Goal: Information Seeking & Learning: Learn about a topic

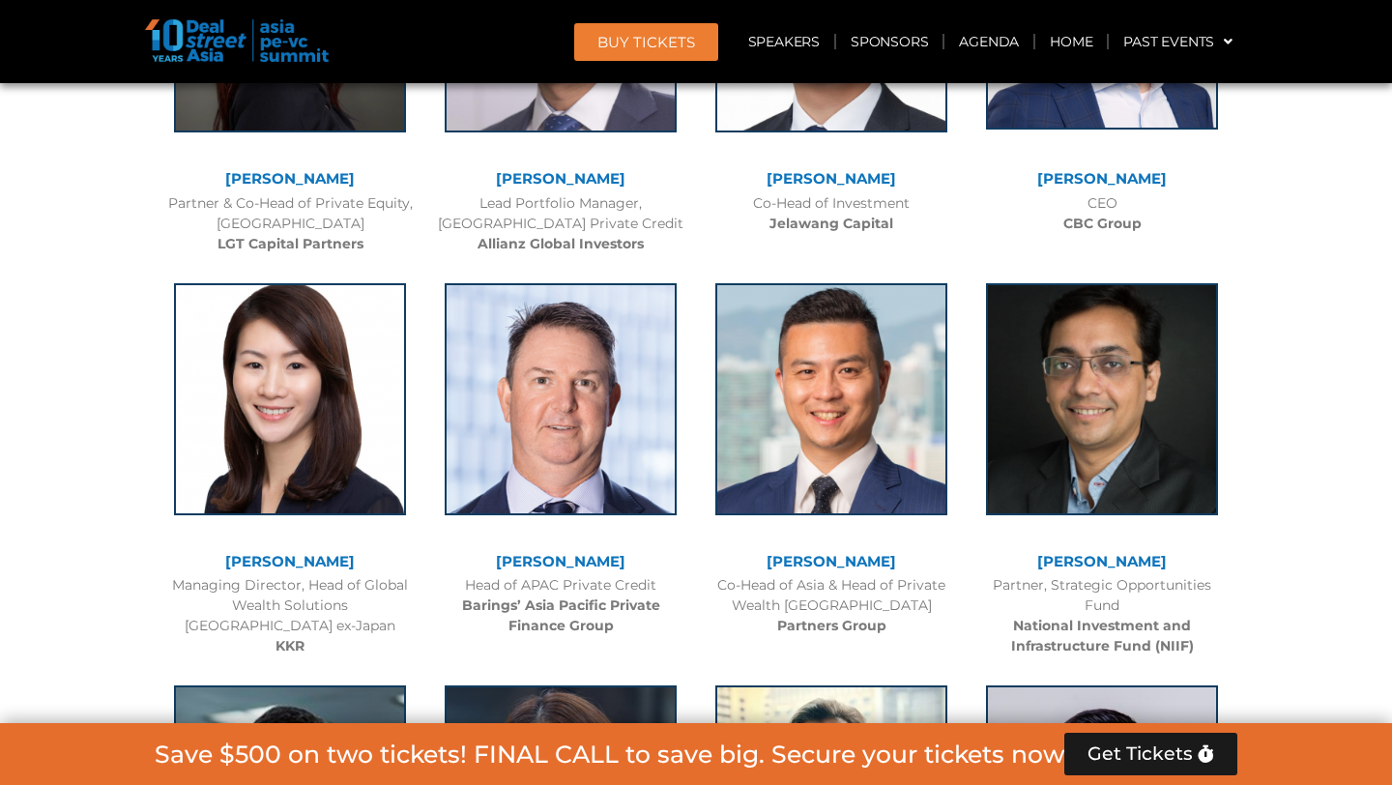
scroll to position [6162, 0]
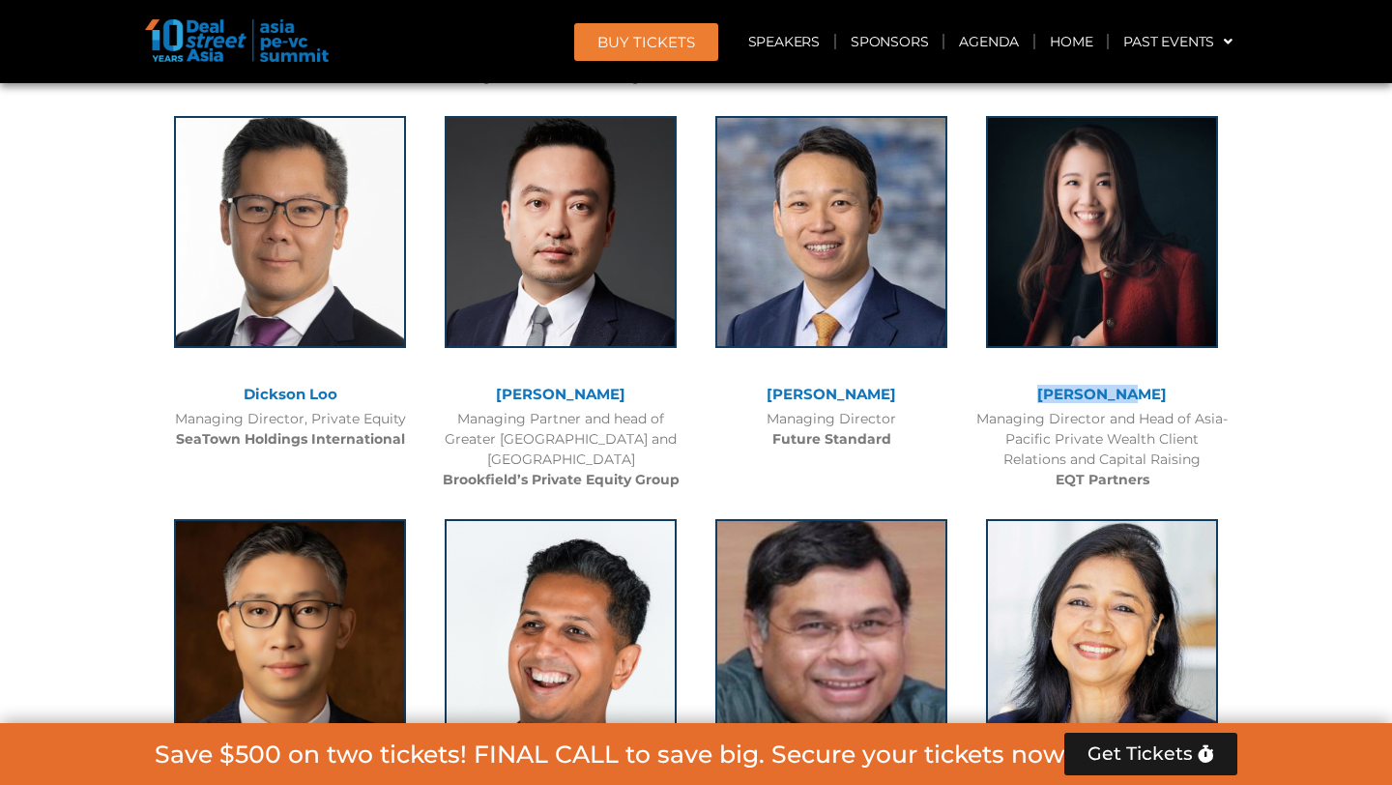
drag, startPoint x: 1025, startPoint y: 391, endPoint x: 1156, endPoint y: 394, distance: 130.5
click at [1156, 394] on div "[PERSON_NAME]" at bounding box center [1101, 395] width 251 height 16
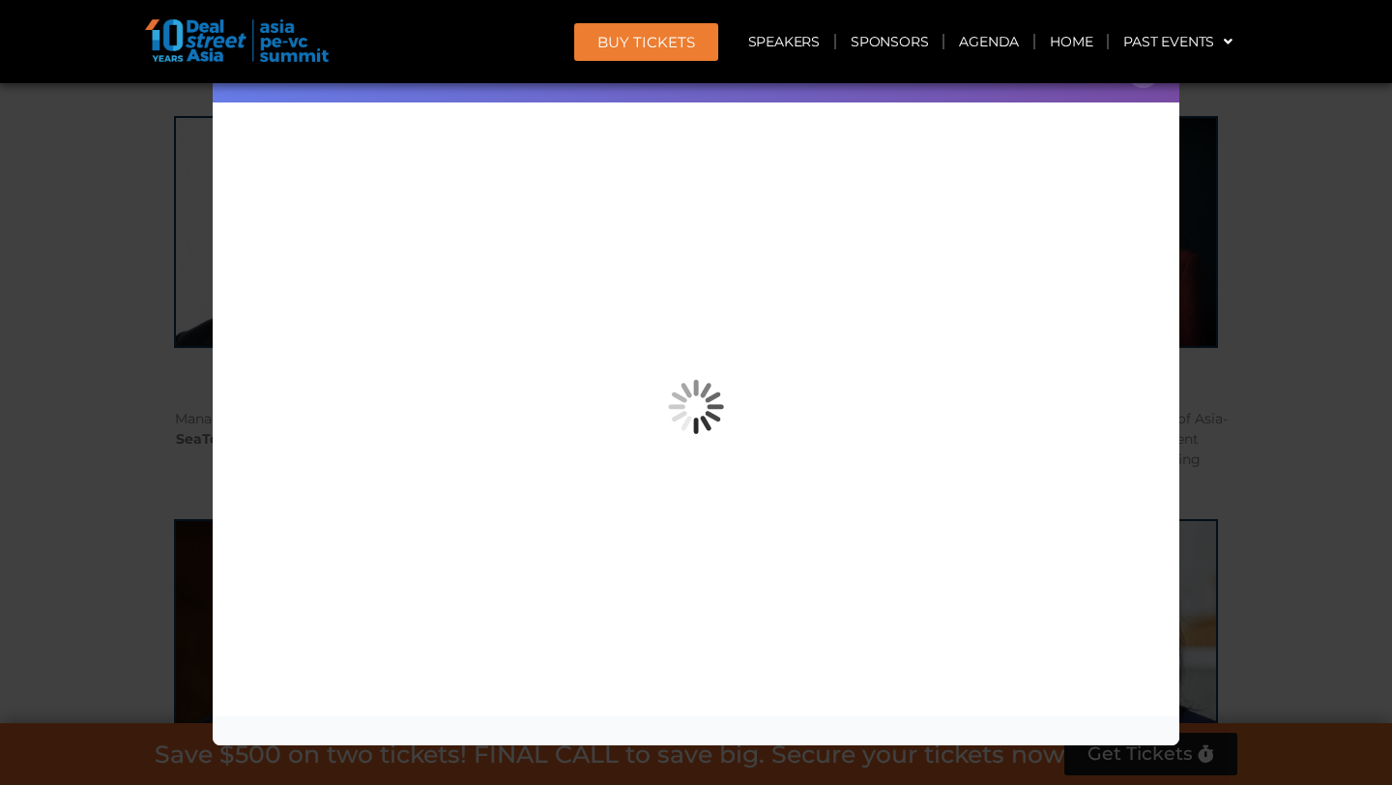
copy link "[PERSON_NAME]"
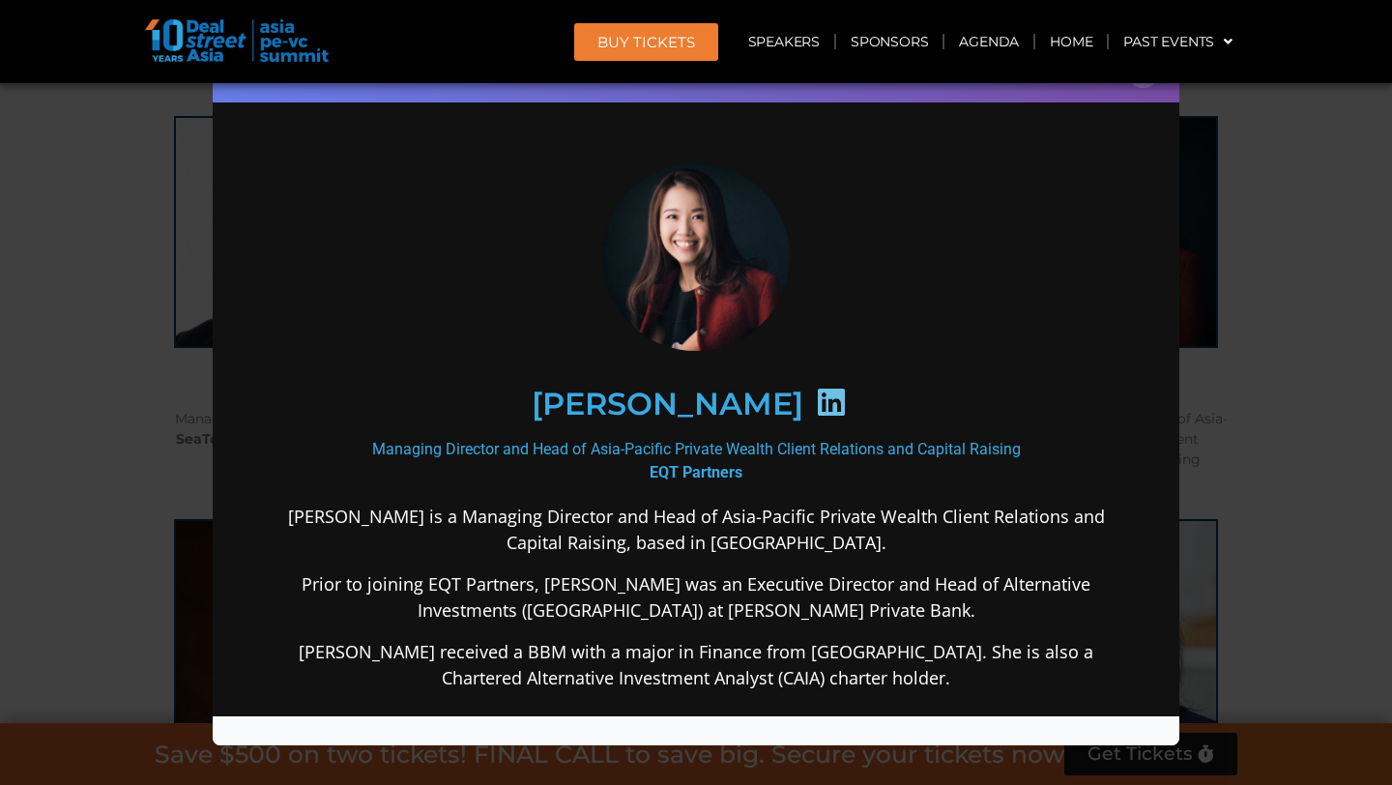
scroll to position [0, 0]
click at [1275, 241] on div "Speaker Profile ×" at bounding box center [696, 392] width 1392 height 785
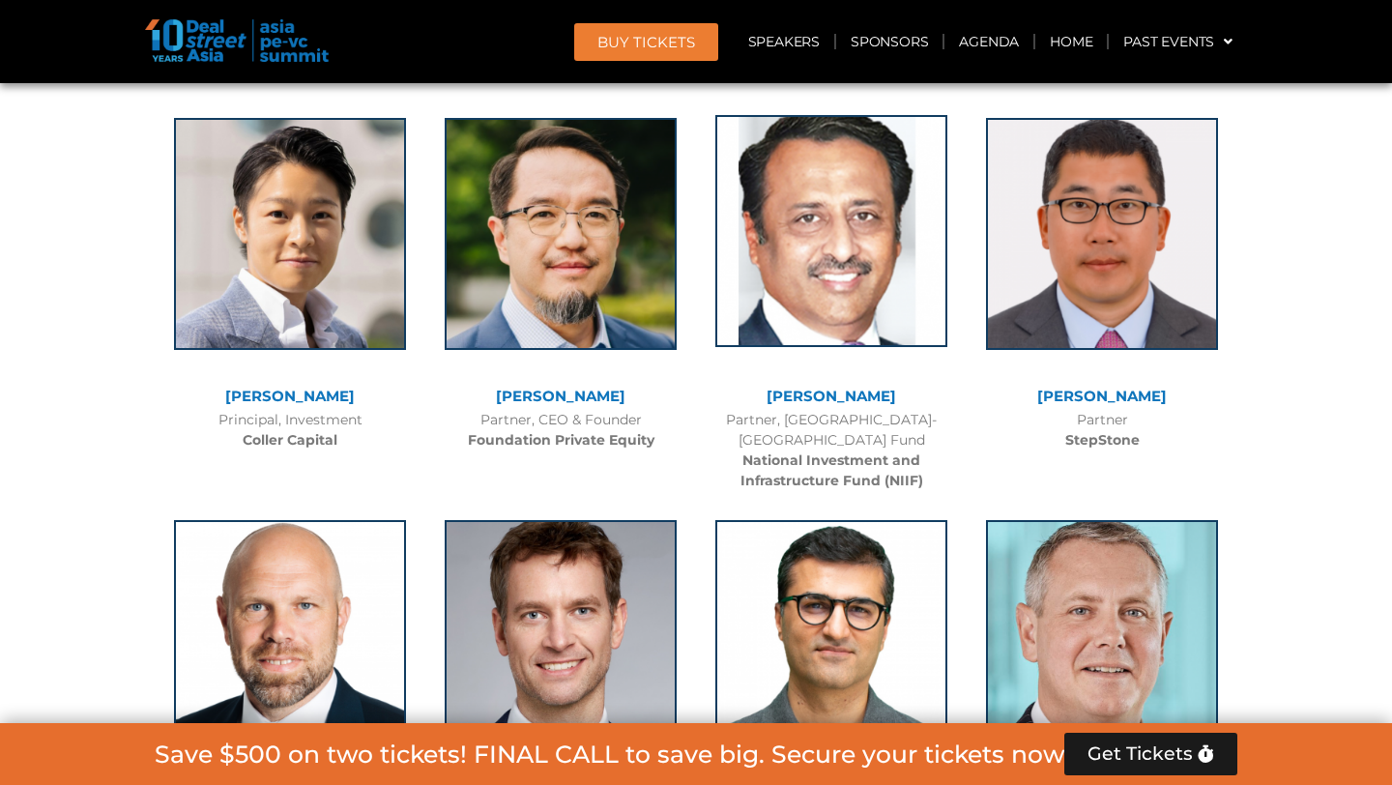
scroll to position [13022, 0]
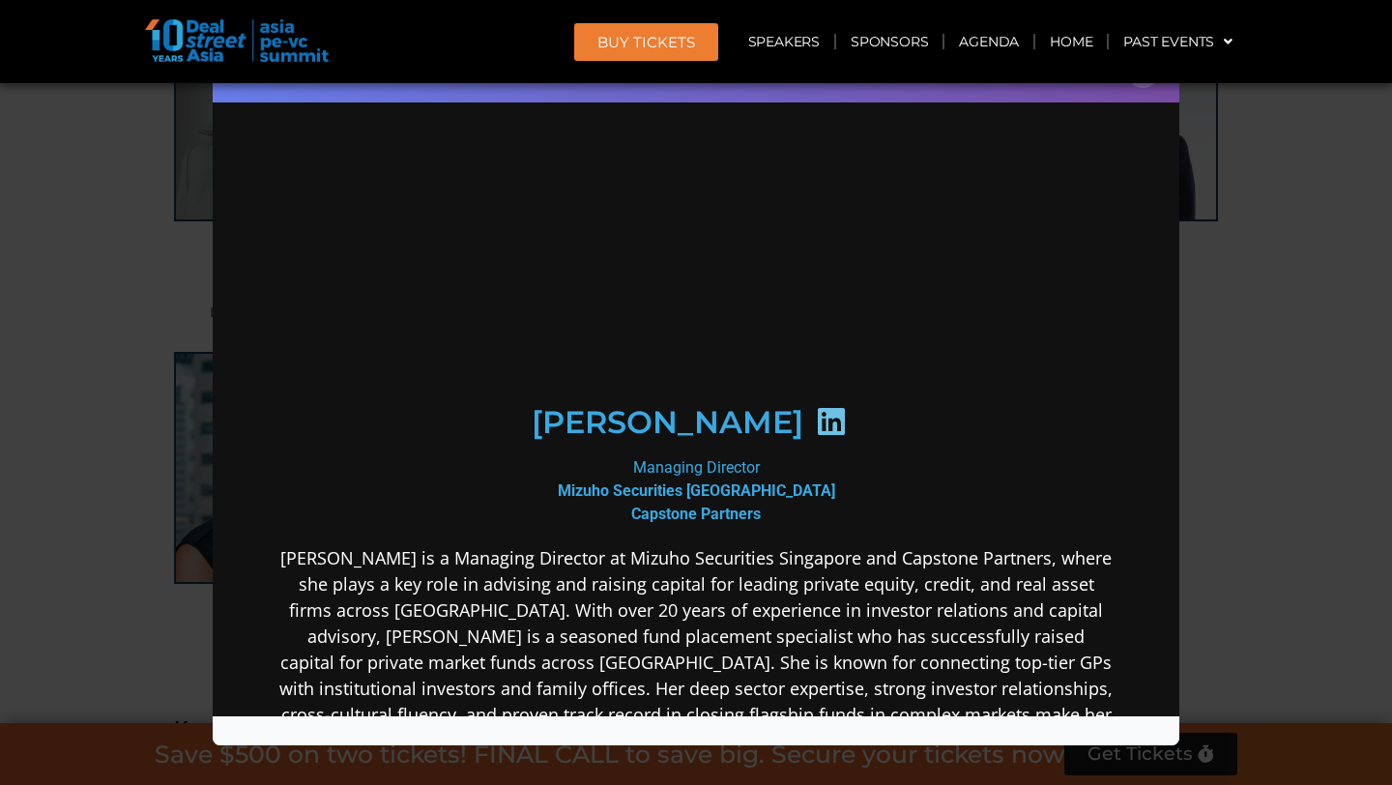
scroll to position [0, 0]
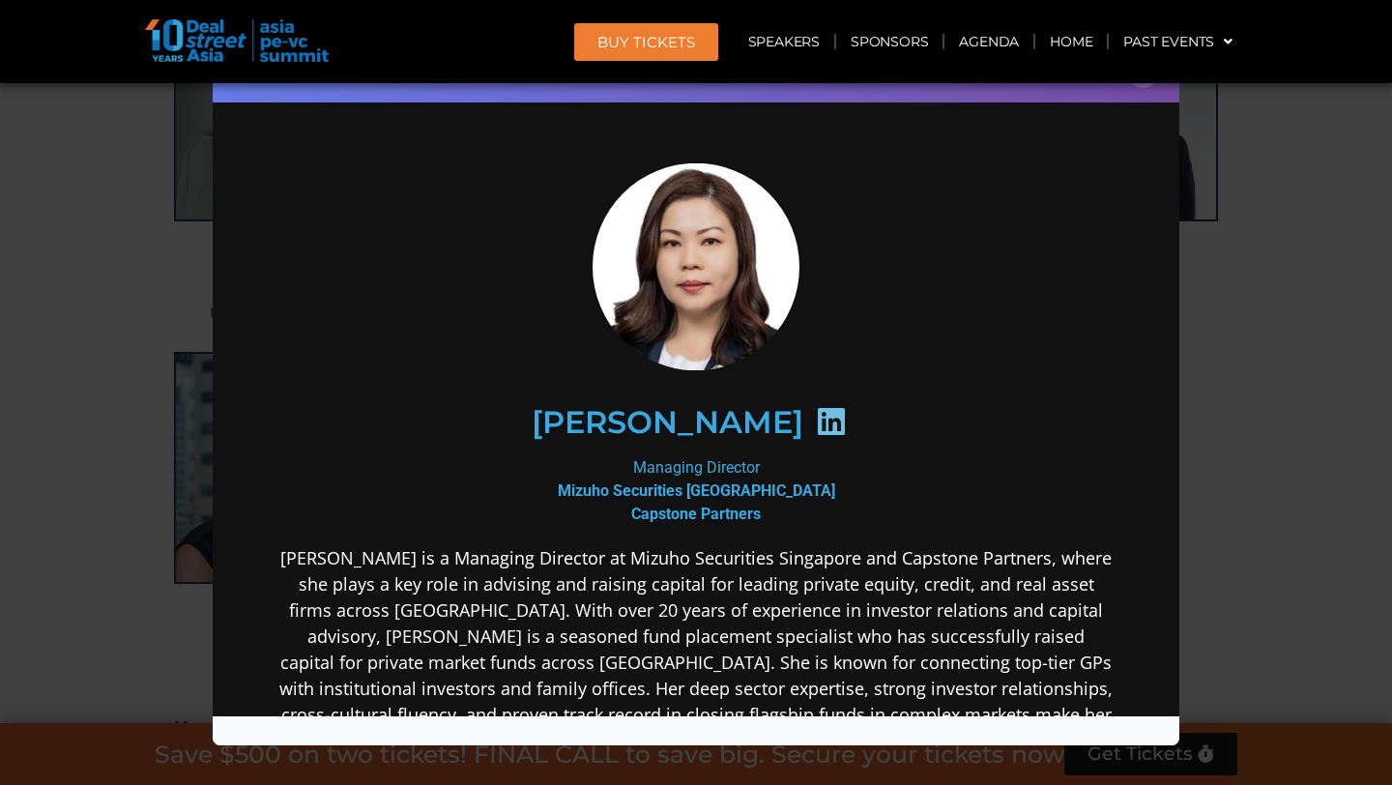
click at [816, 419] on icon at bounding box center [831, 420] width 31 height 31
click at [816, 418] on icon at bounding box center [831, 420] width 31 height 31
click at [816, 420] on icon at bounding box center [831, 420] width 31 height 31
click at [816, 426] on icon at bounding box center [831, 420] width 31 height 31
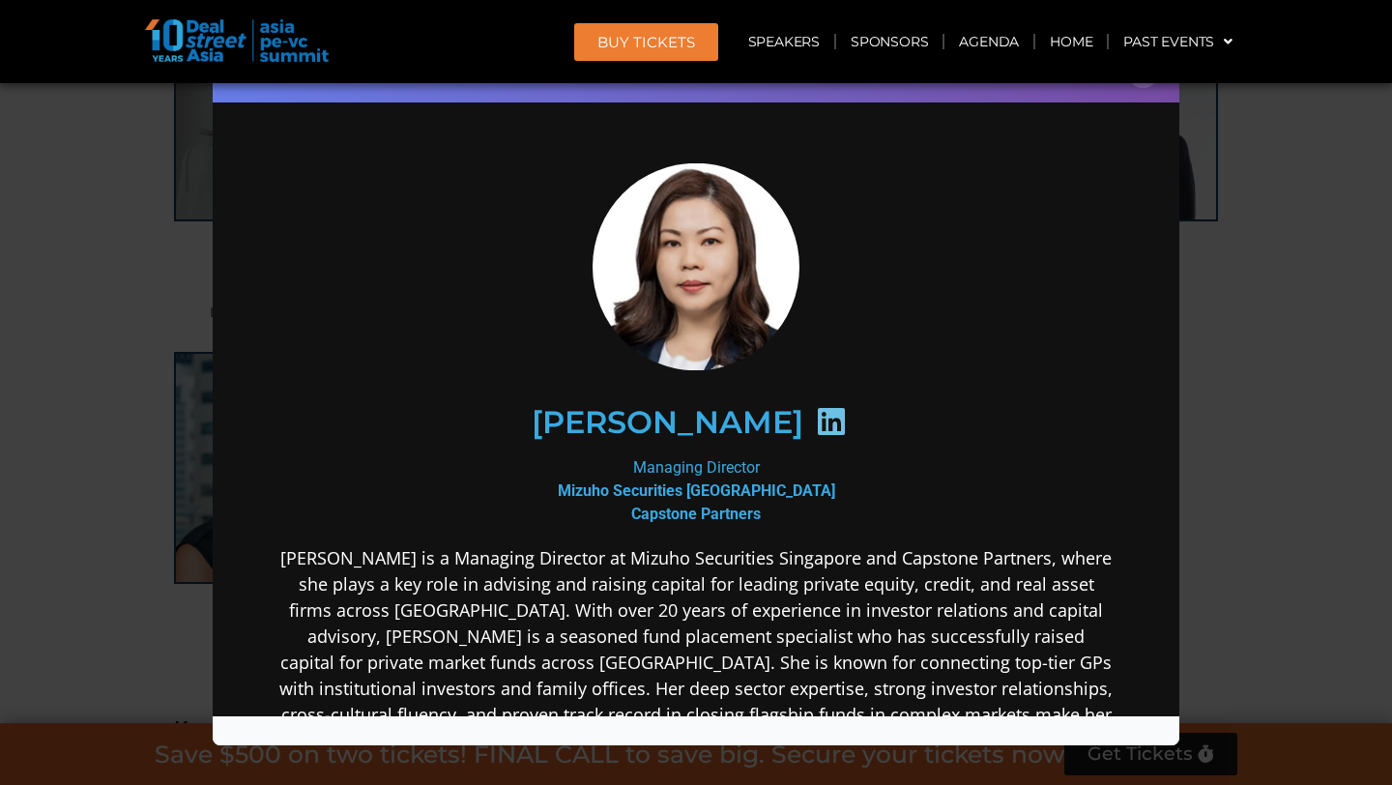
click at [605, 419] on h2 "[PERSON_NAME]" at bounding box center [668, 421] width 272 height 31
click at [604, 418] on h2 "[PERSON_NAME]" at bounding box center [668, 421] width 272 height 31
click at [568, 418] on div "[PERSON_NAME]" at bounding box center [696, 422] width 752 height 100
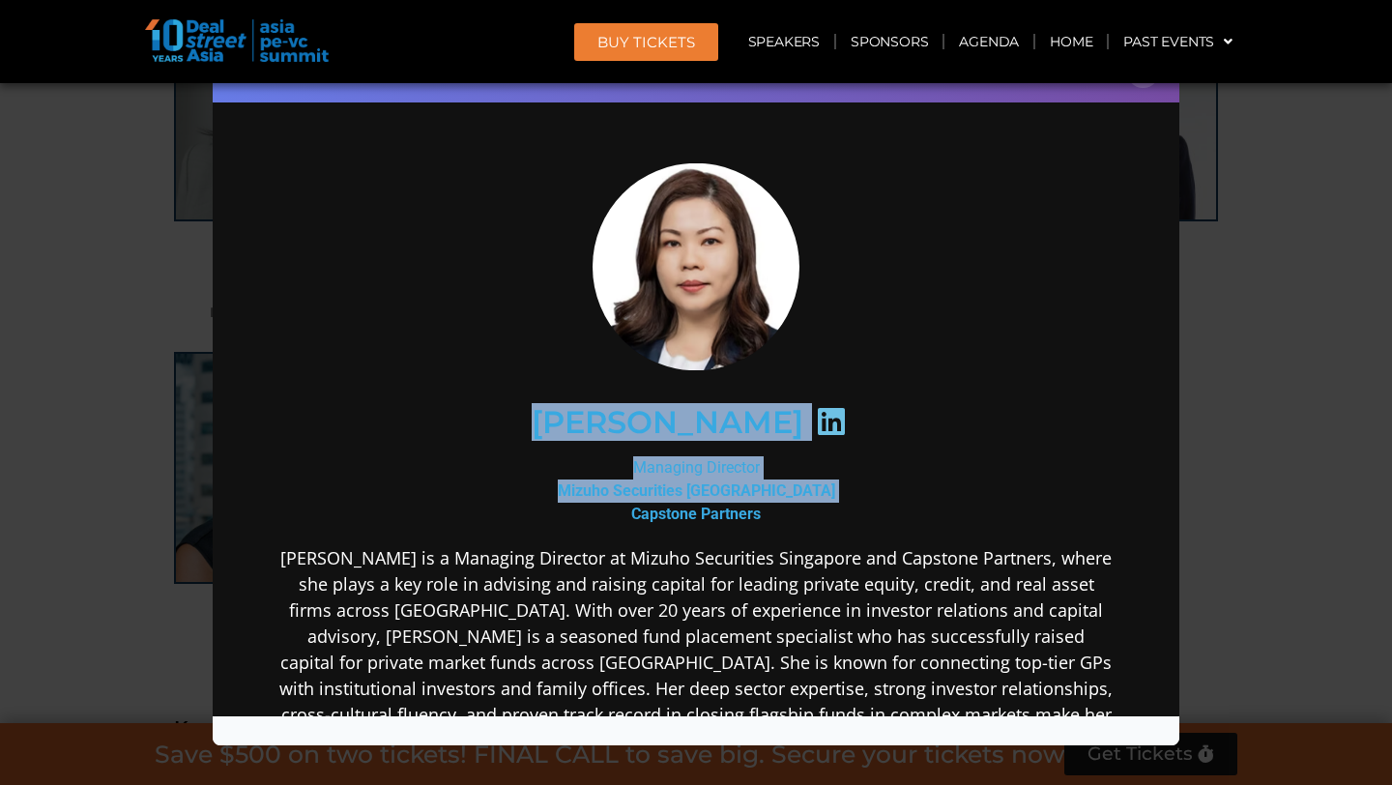
drag, startPoint x: 574, startPoint y: 418, endPoint x: 809, endPoint y: 480, distance: 242.9
click at [809, 480] on div "Michele Lee Managing Director Mizuho Securities Singapore Capstone Partners" at bounding box center [695, 610] width 835 height 896
copy div "Michele Lee Managing Director Mizuho Securities Singapore"
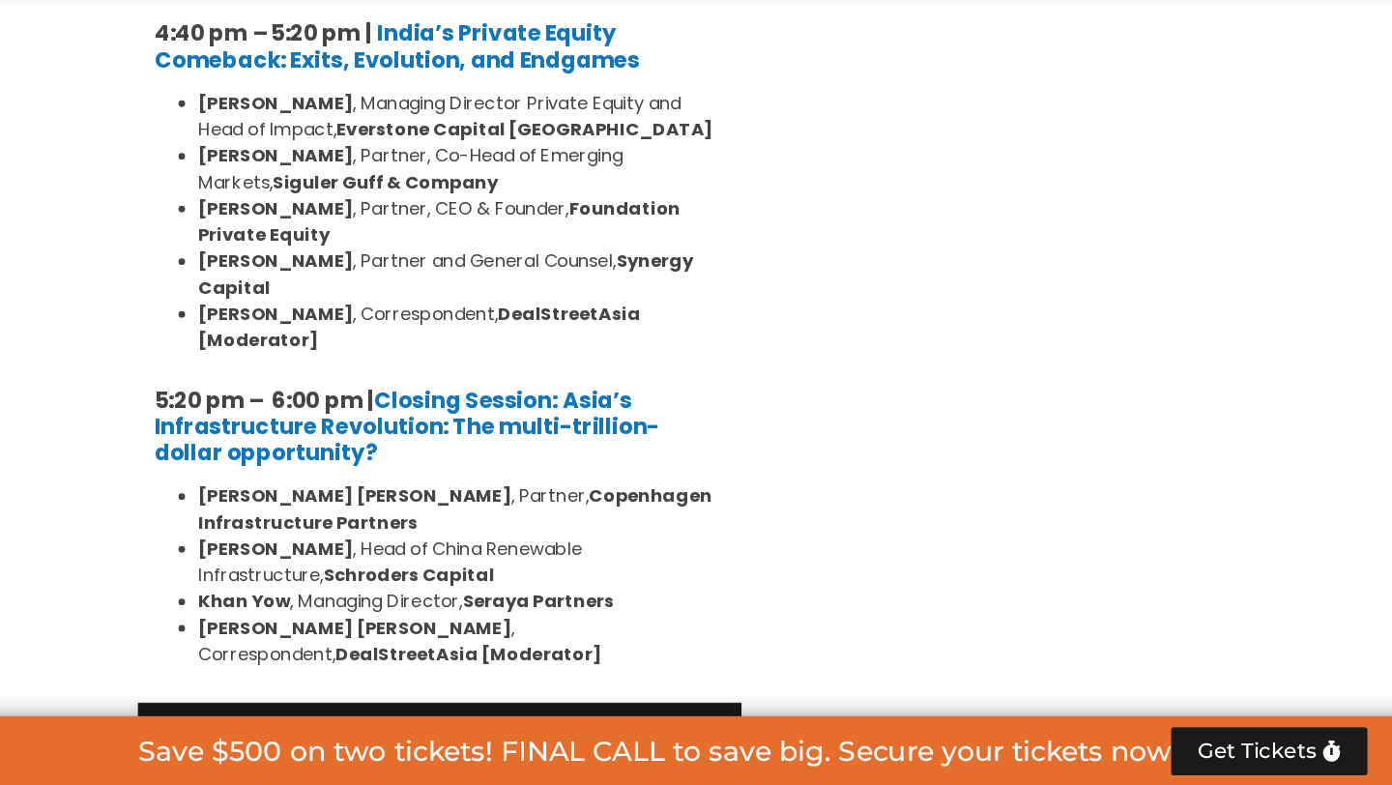
scroll to position [3901, 0]
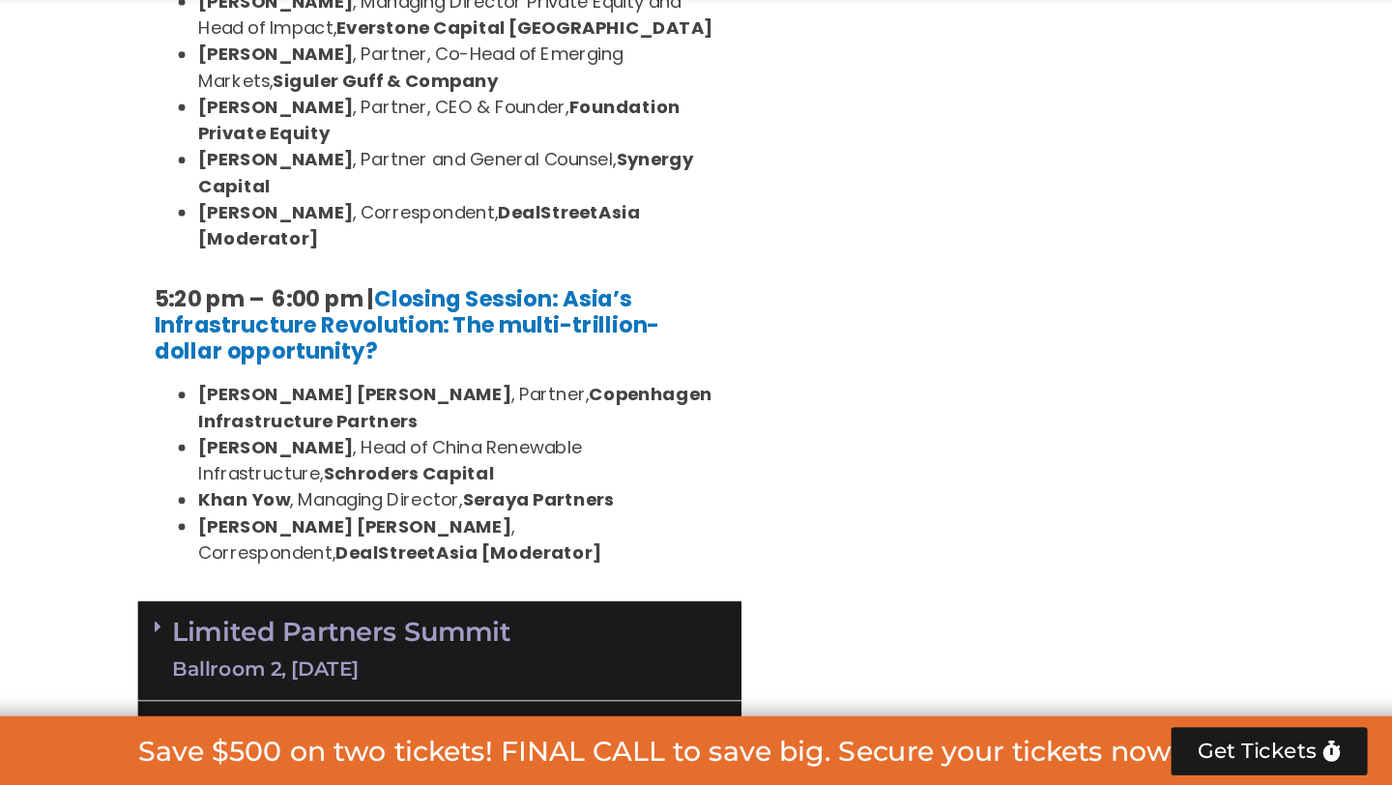
click at [356, 636] on link "Limited Partners Summit Ballroom 2, 10 Sept" at bounding box center [334, 665] width 299 height 58
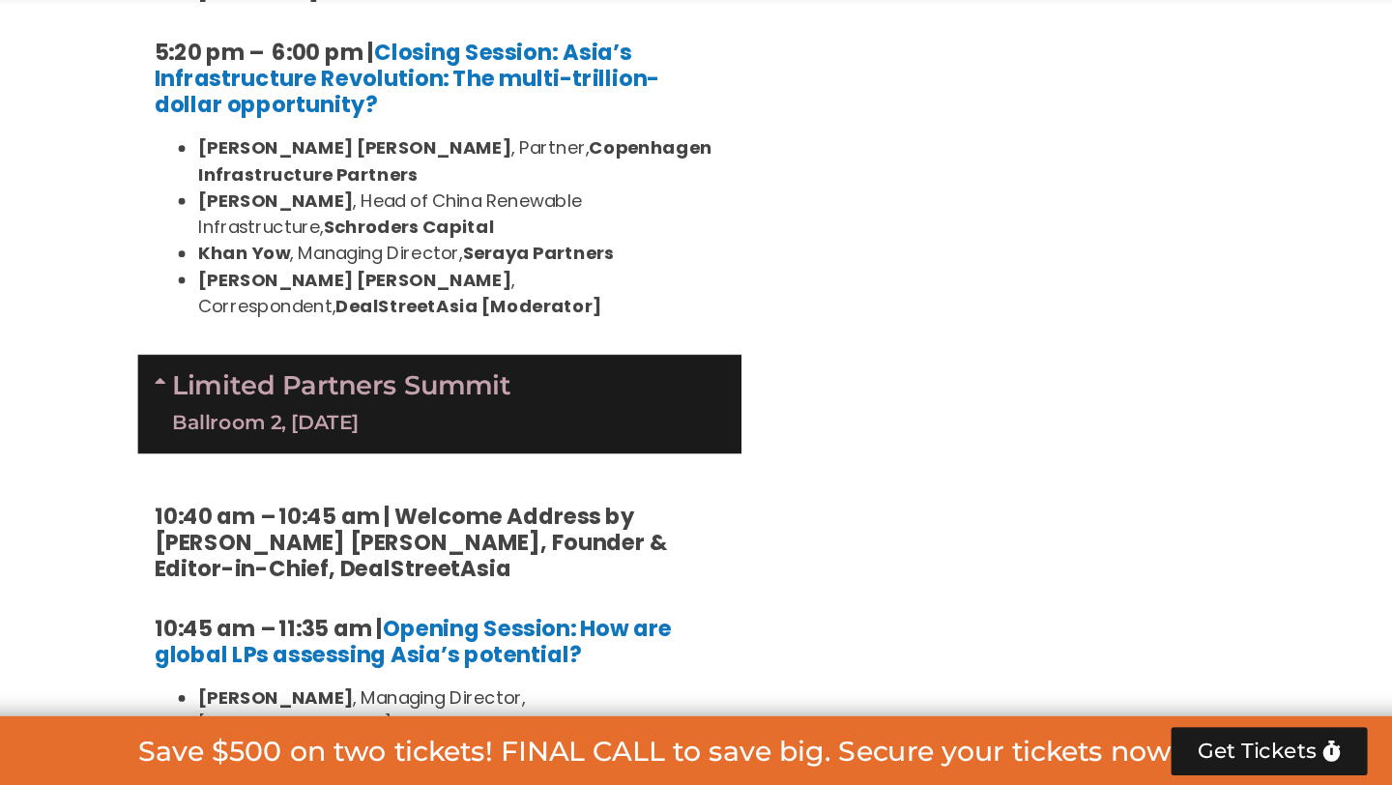
scroll to position [4128, 0]
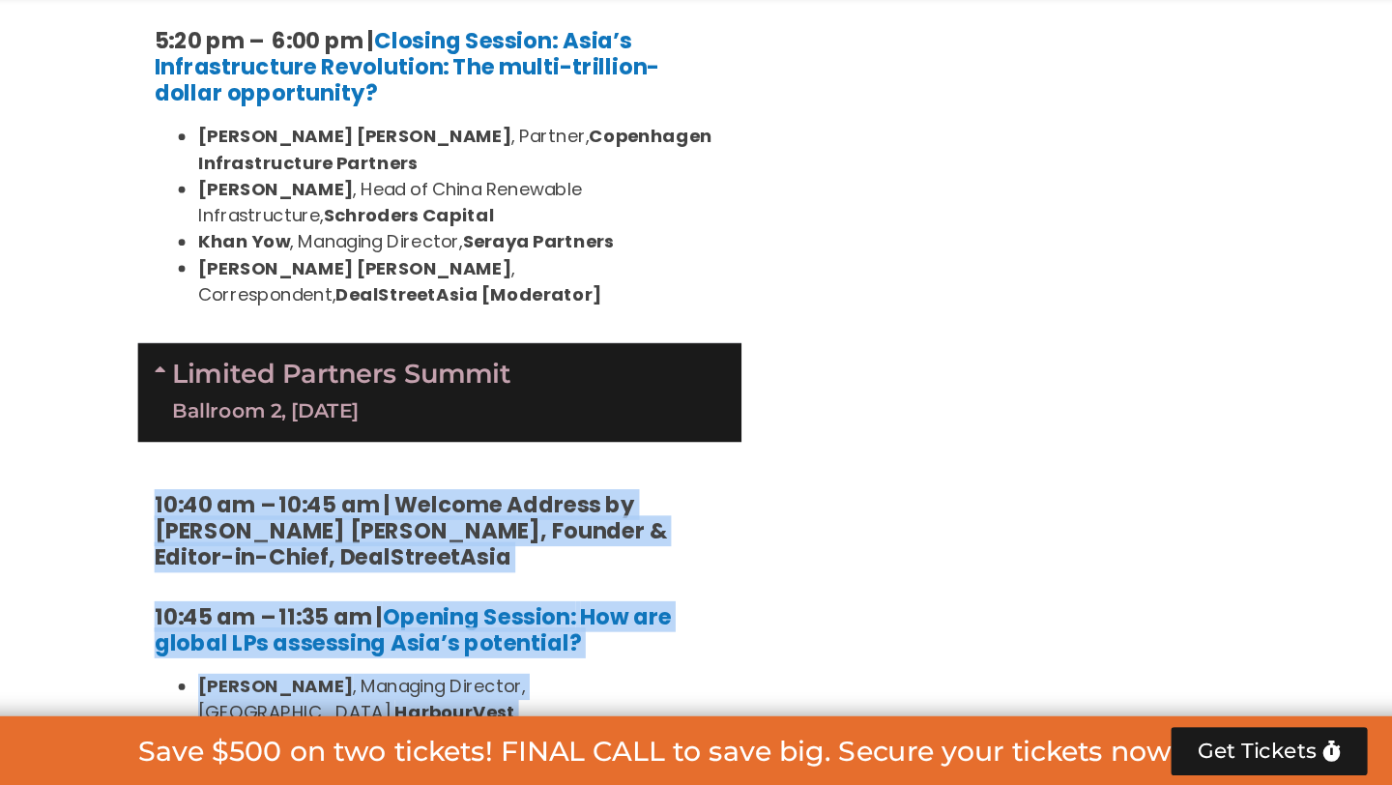
drag, startPoint x: 164, startPoint y: 228, endPoint x: 366, endPoint y: 680, distance: 495.3
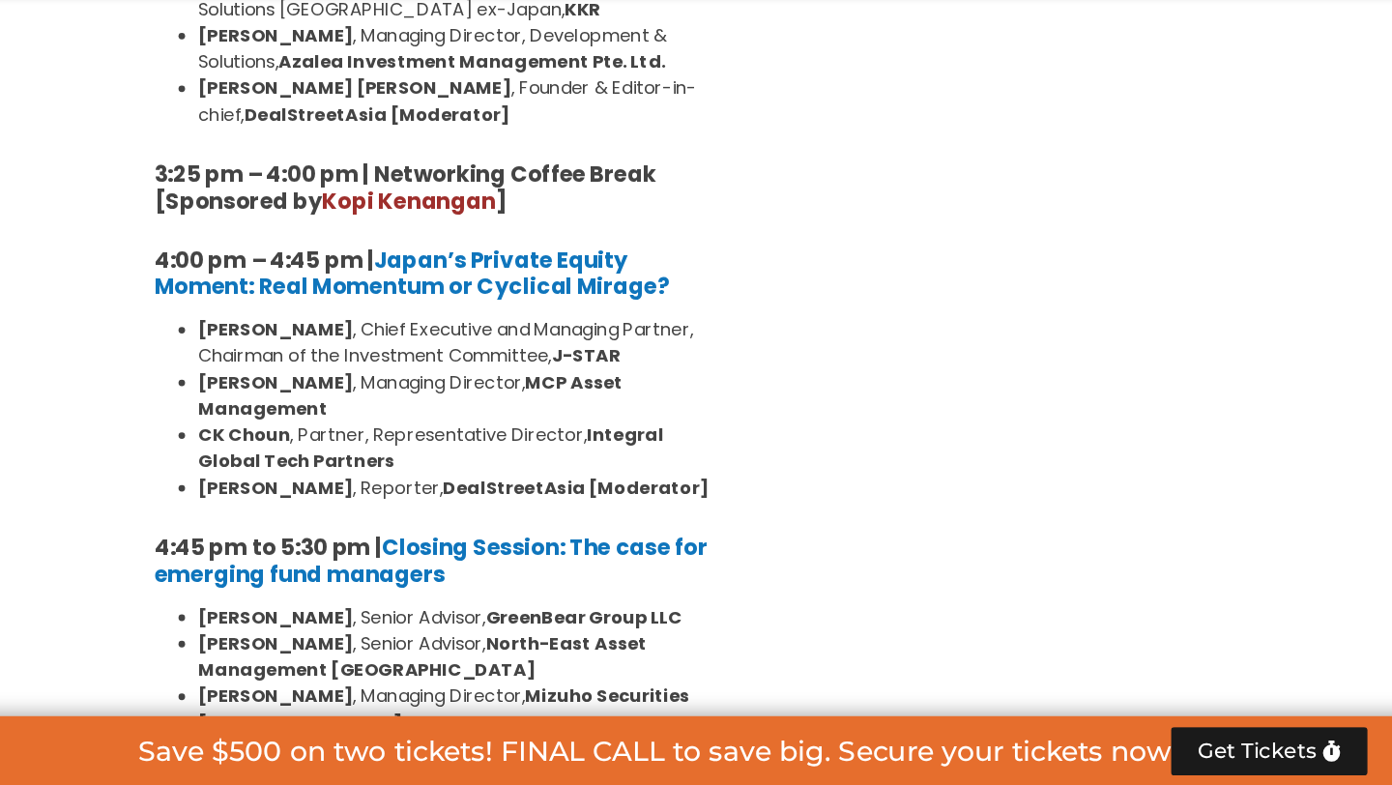
scroll to position [5829, 0]
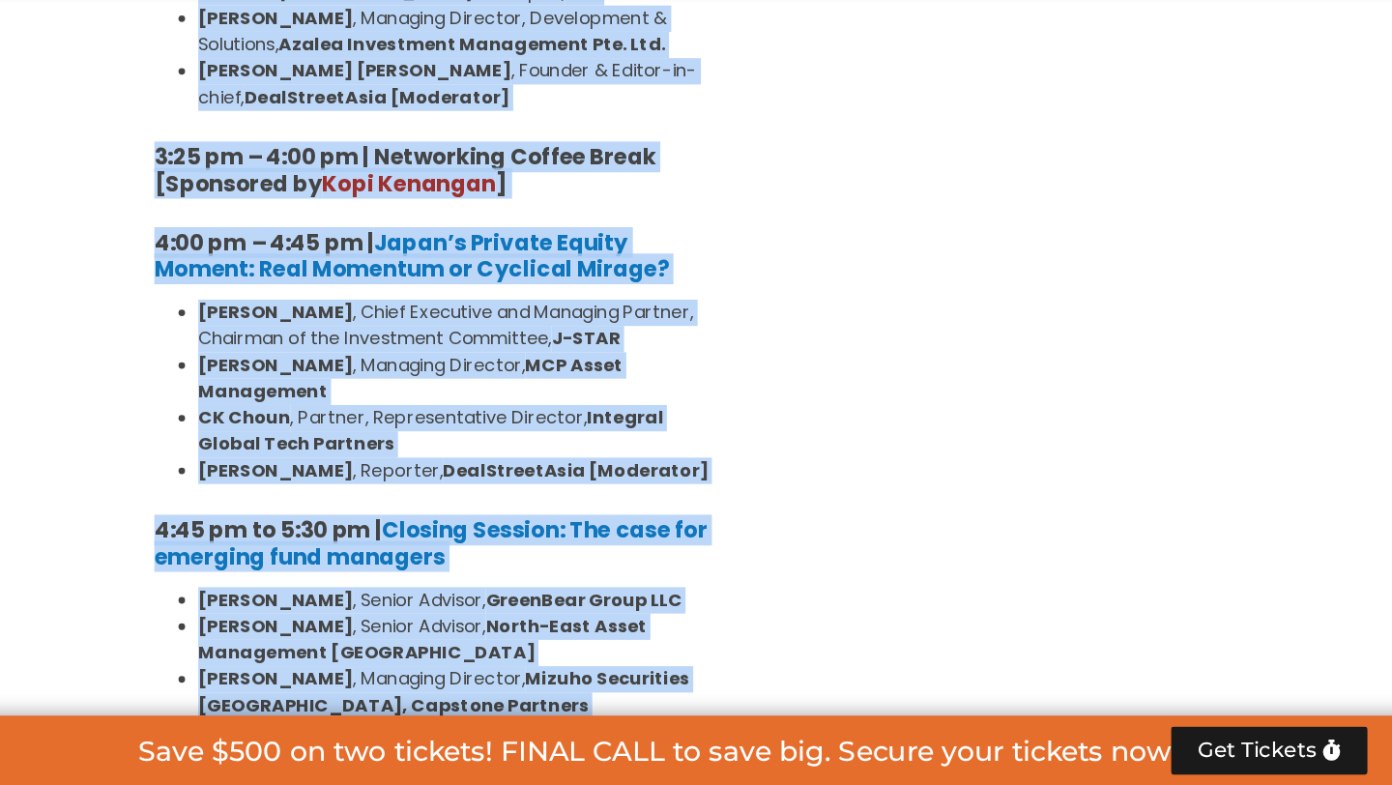
copy div "10:40 am – 10:45 am | Welcome Address by Joji Thomas Philip, Founder & Editor-i…"
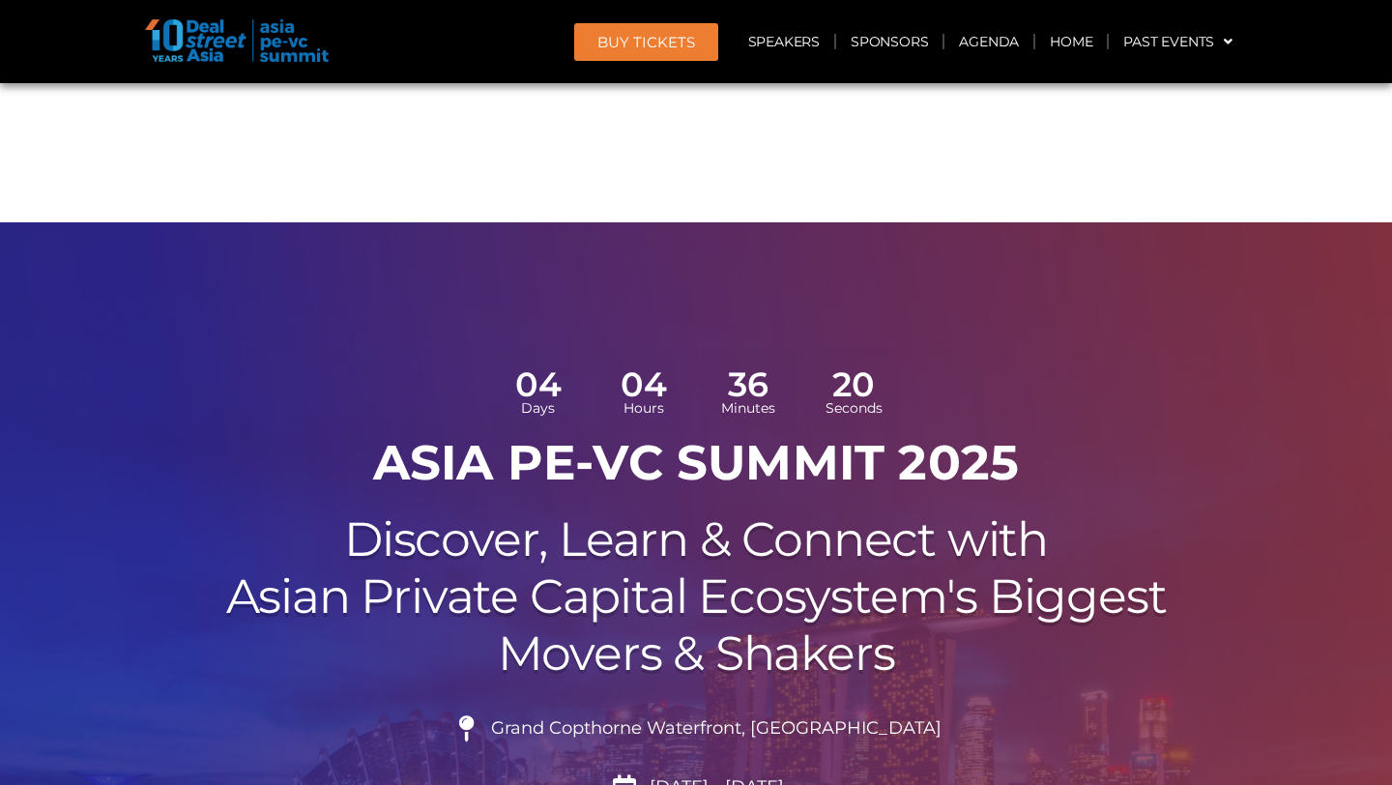
scroll to position [5829, 0]
